Goal: Information Seeking & Learning: Check status

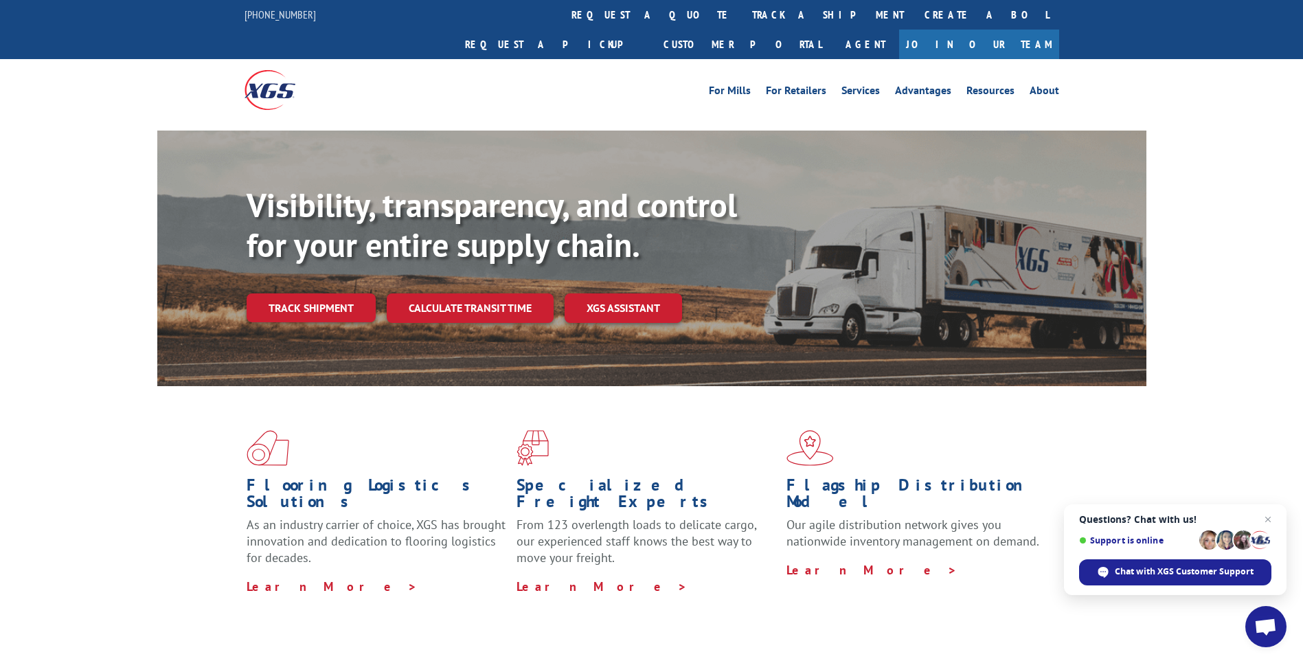
click at [742, 14] on link "track a shipment" at bounding box center [828, 15] width 172 height 30
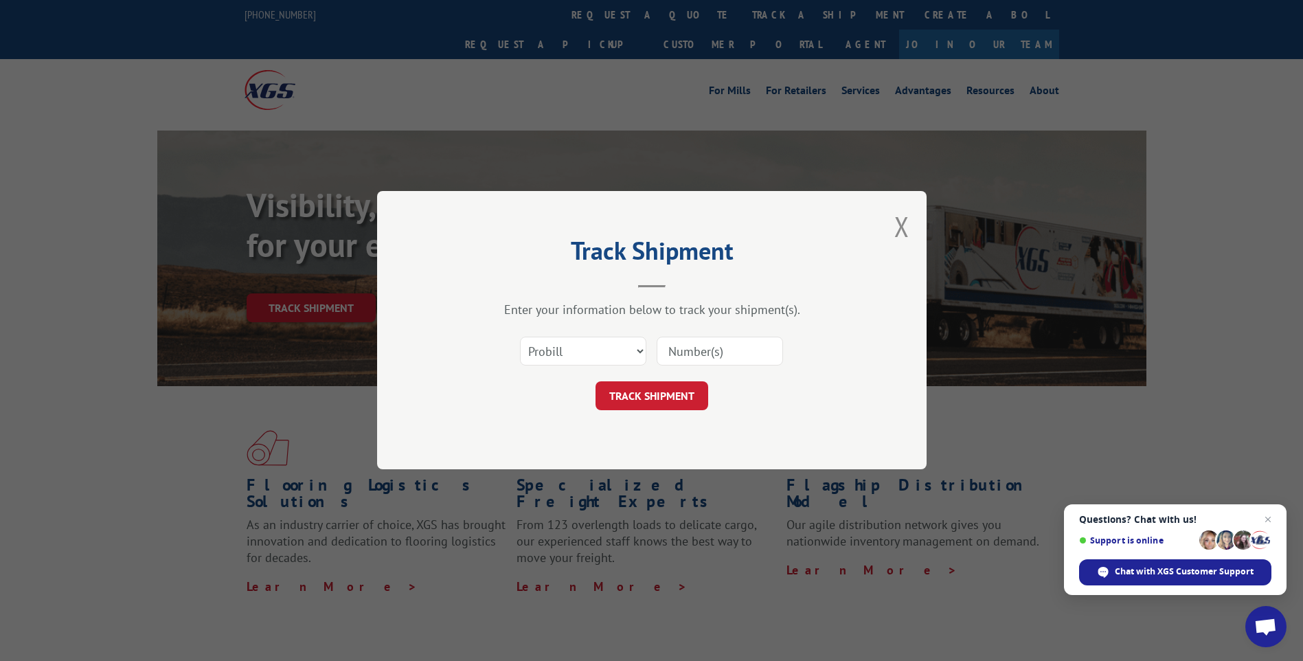
paste input "17590374"
type input "17590374"
click at [622, 393] on button "TRACK SHIPMENT" at bounding box center [651, 396] width 113 height 29
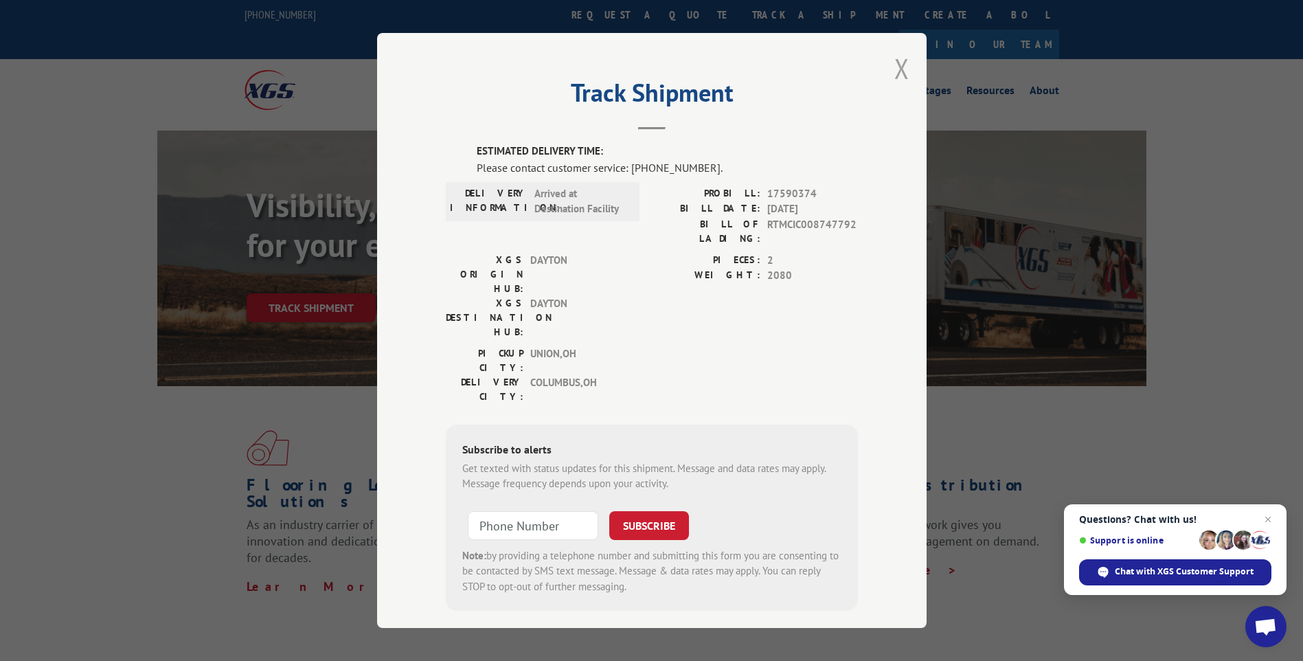
click at [905, 66] on button "Close modal" at bounding box center [901, 68] width 15 height 36
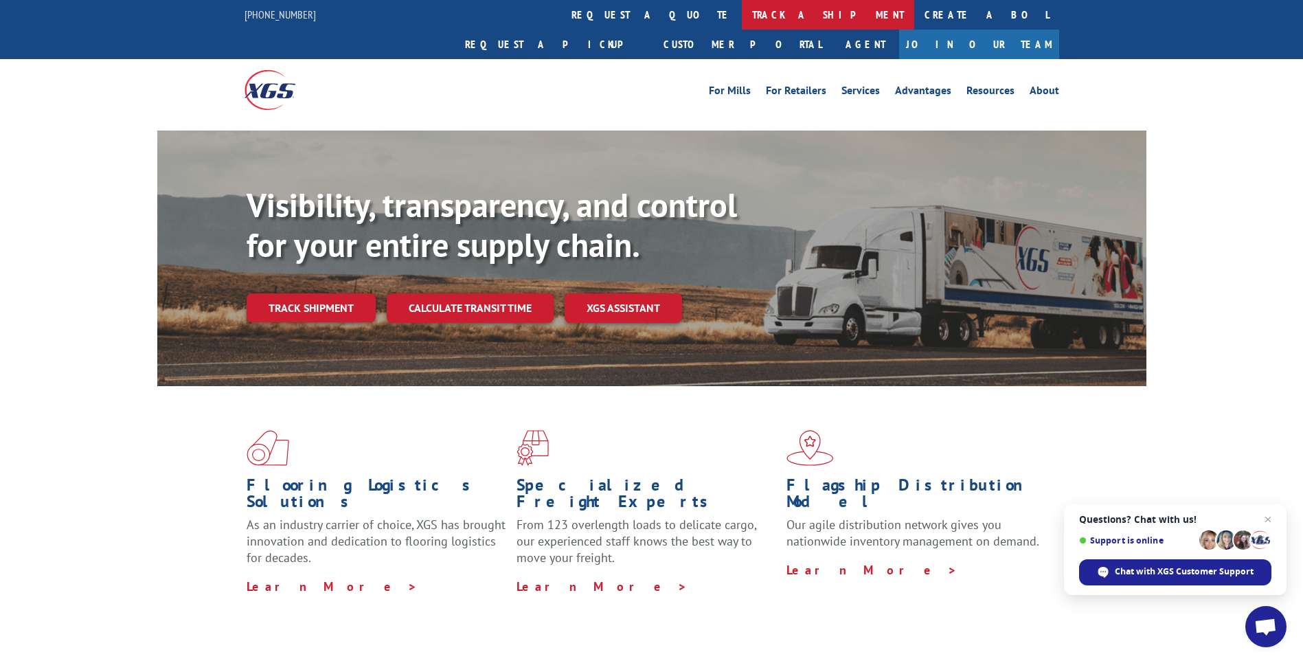
click at [742, 16] on link "track a shipment" at bounding box center [828, 15] width 172 height 30
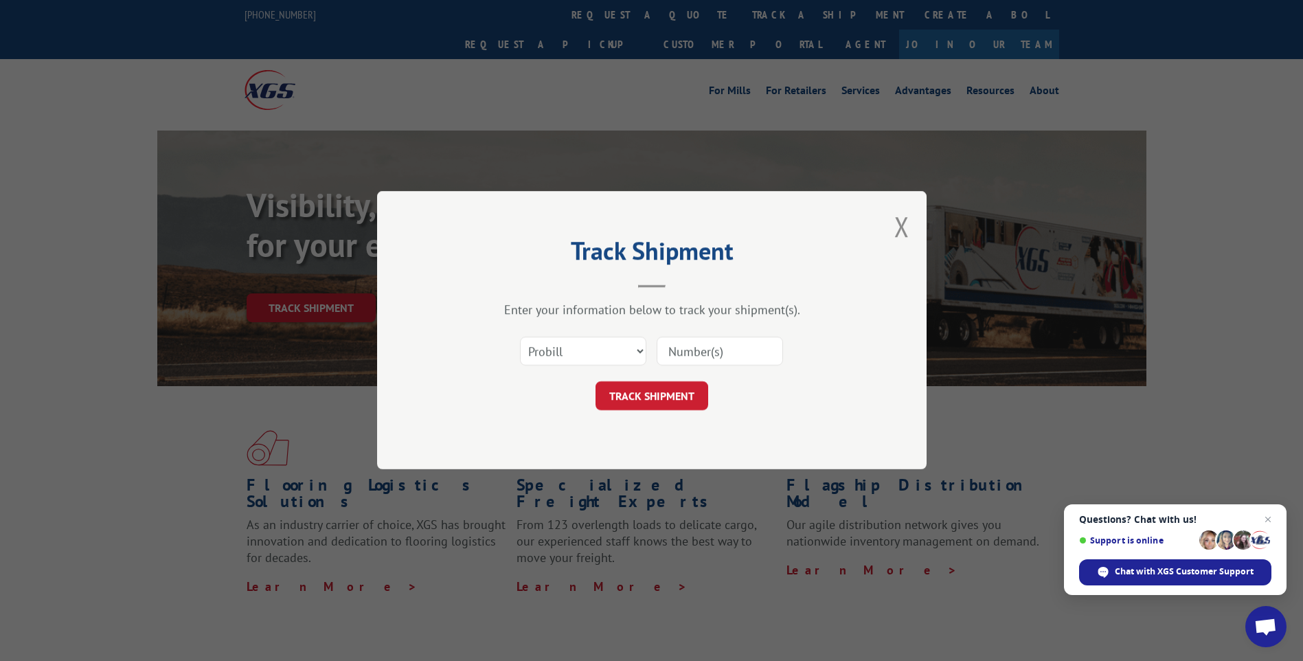
paste input "17587214"
type input "17587214"
click at [677, 392] on button "TRACK SHIPMENT" at bounding box center [651, 396] width 113 height 29
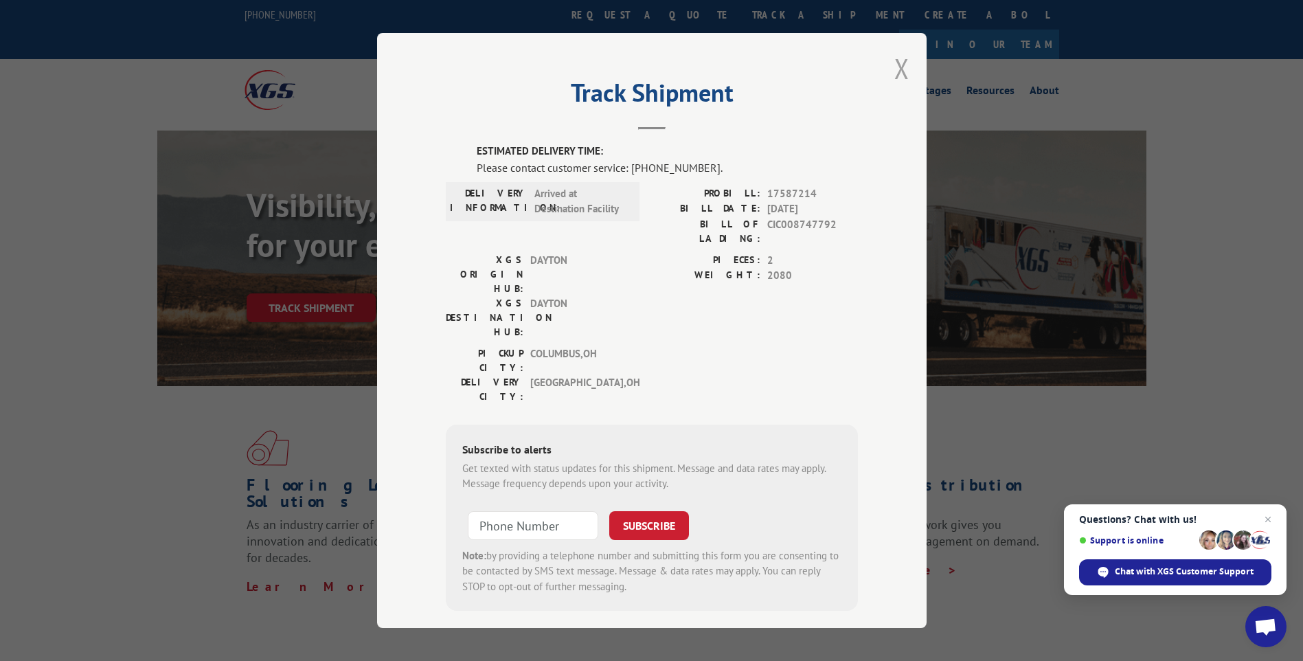
click at [898, 72] on button "Close modal" at bounding box center [901, 68] width 15 height 36
